Goal: Information Seeking & Learning: Learn about a topic

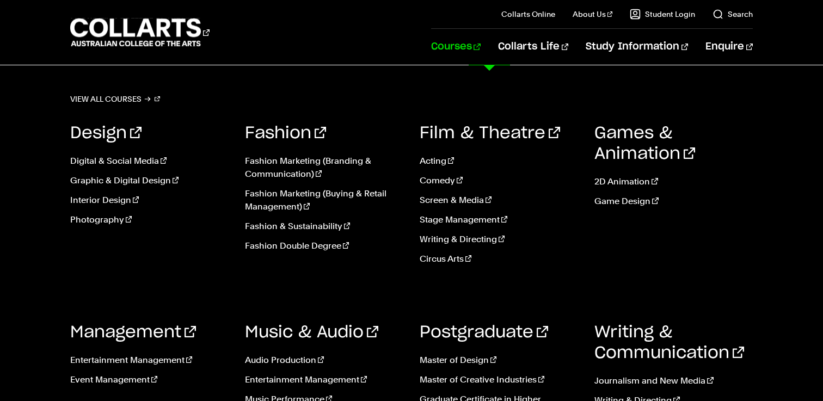
click at [481, 47] on link "Courses" at bounding box center [456, 47] width 50 height 36
click at [481, 46] on link "Courses" at bounding box center [456, 47] width 50 height 36
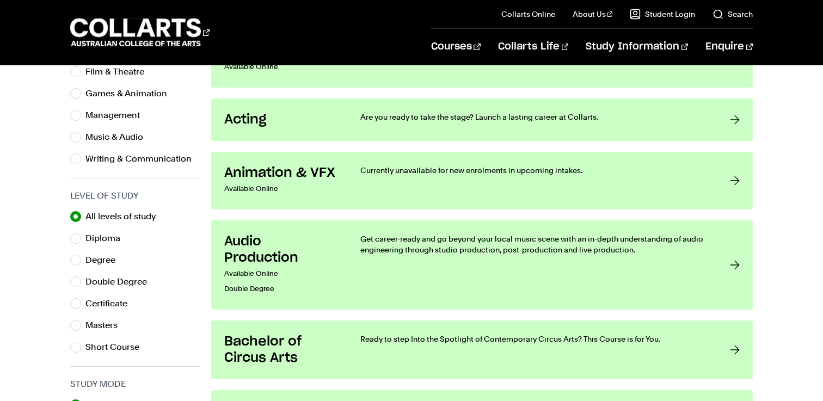
scroll to position [413, 0]
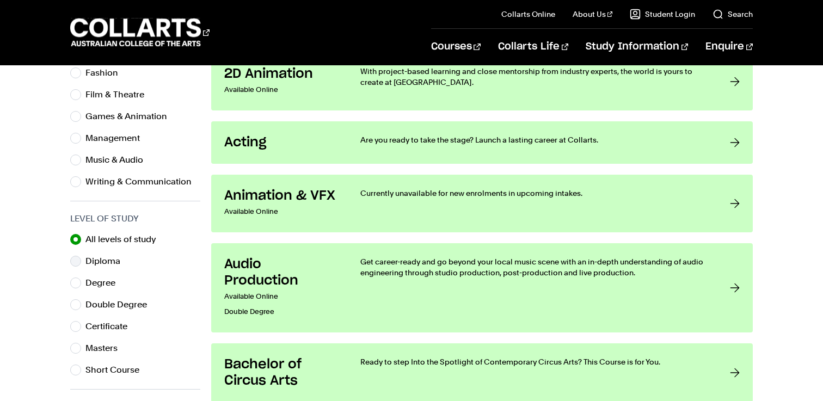
click at [99, 267] on label "Diploma" at bounding box center [107, 261] width 44 height 15
click at [81, 267] on input "Diploma" at bounding box center [75, 261] width 11 height 11
radio input "true"
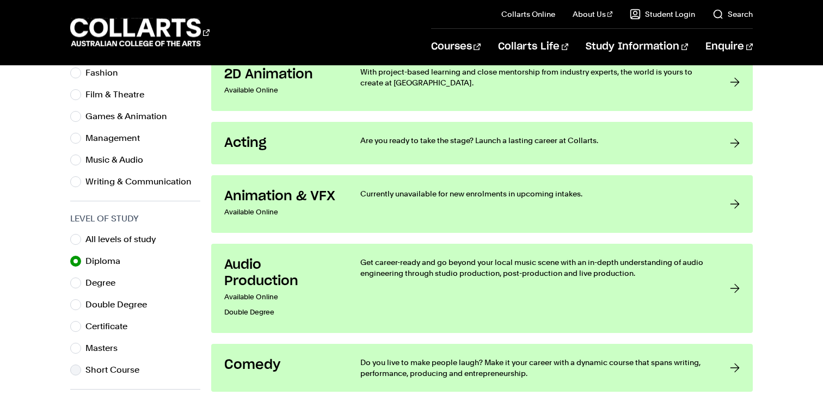
click at [116, 366] on label "Short Course" at bounding box center [116, 369] width 63 height 15
click at [81, 366] on input "Short Course" at bounding box center [75, 370] width 11 height 11
radio input "true"
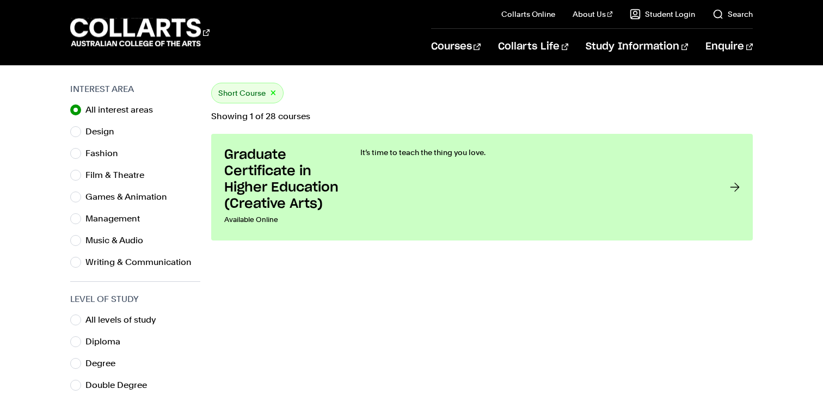
scroll to position [340, 0]
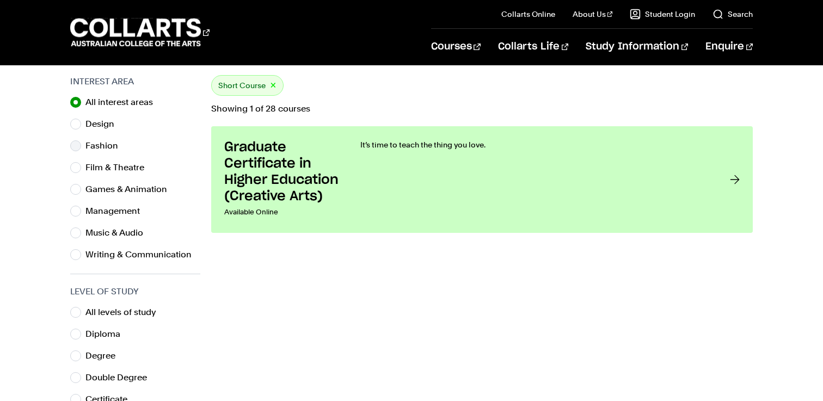
click at [107, 145] on label "Fashion" at bounding box center [105, 145] width 41 height 15
click at [81, 145] on input "Fashion" at bounding box center [75, 145] width 11 height 11
radio input "true"
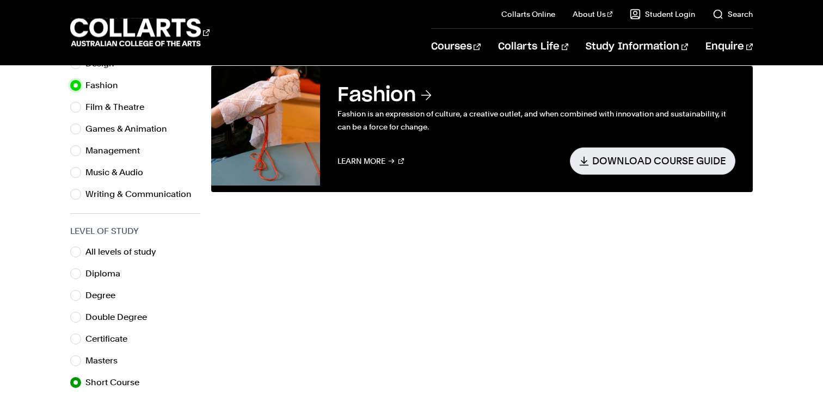
scroll to position [491, 0]
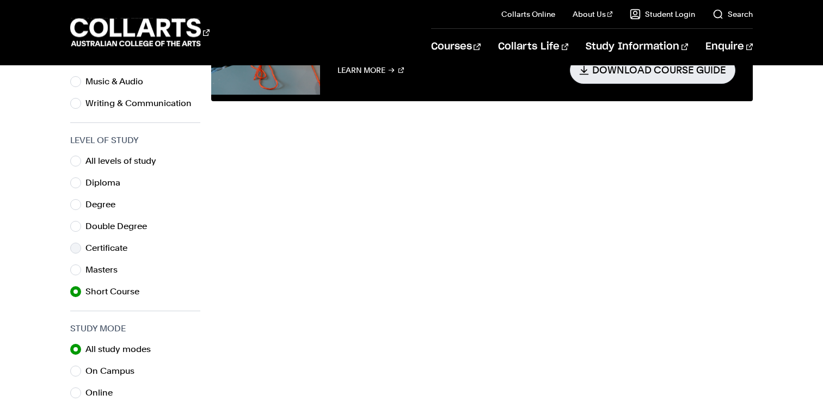
click at [94, 248] on label "Certificate" at bounding box center [110, 248] width 51 height 15
click at [81, 248] on input "Certificate" at bounding box center [75, 248] width 11 height 11
radio input "true"
click at [96, 225] on label "Double Degree" at bounding box center [120, 226] width 70 height 15
click at [81, 225] on input "Double Degree" at bounding box center [75, 226] width 11 height 11
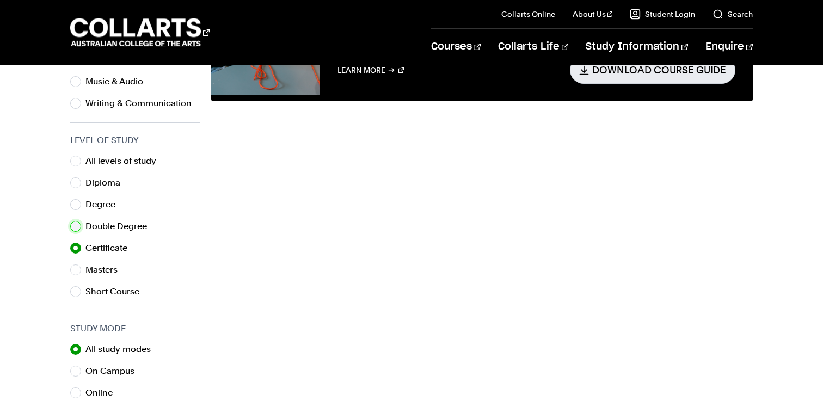
radio input "true"
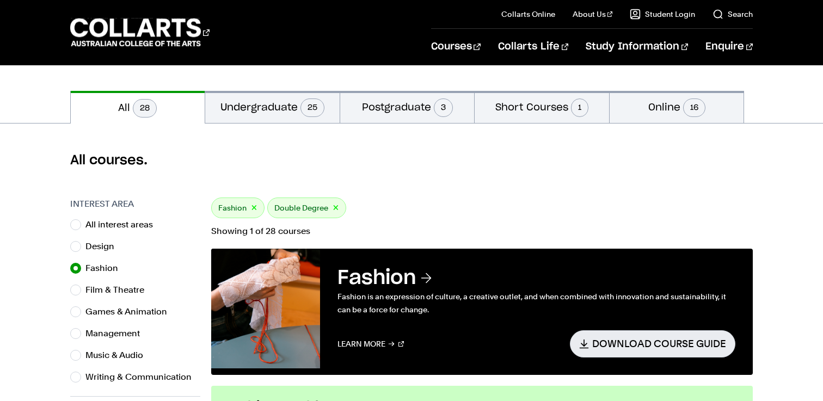
scroll to position [219, 0]
